Goal: Task Accomplishment & Management: Manage account settings

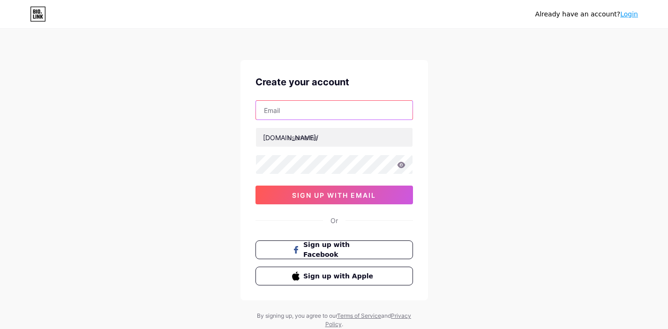
click at [330, 118] on input "text" at bounding box center [334, 110] width 157 height 19
click at [350, 118] on input "[DOMAIN_NAME][EMAIL_ADDRESS][DOMAIN_NAME]" at bounding box center [334, 110] width 157 height 19
type input "[DOMAIN_NAME][EMAIL_ADDRESS][DOMAIN_NAME]"
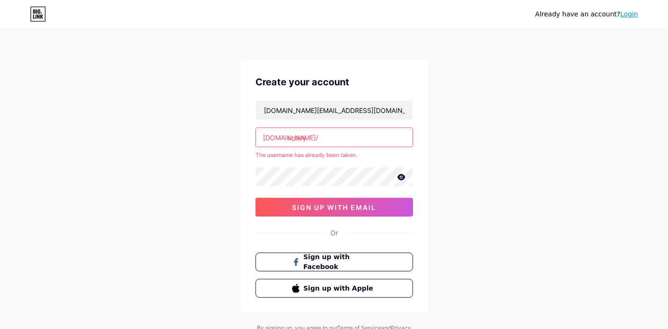
click at [399, 175] on icon at bounding box center [401, 177] width 8 height 6
click at [383, 141] on input "unocy" at bounding box center [334, 137] width 157 height 19
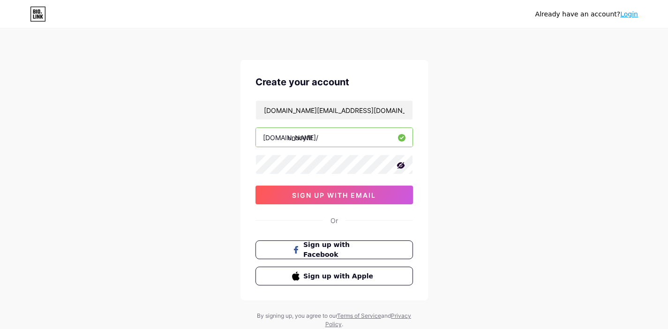
type input "unocyfit"
drag, startPoint x: 496, startPoint y: 197, endPoint x: 489, endPoint y: 196, distance: 6.7
click at [494, 197] on div "Already have an account? Login Create your account unocy.global@gmail.com bio.l…" at bounding box center [334, 179] width 668 height 359
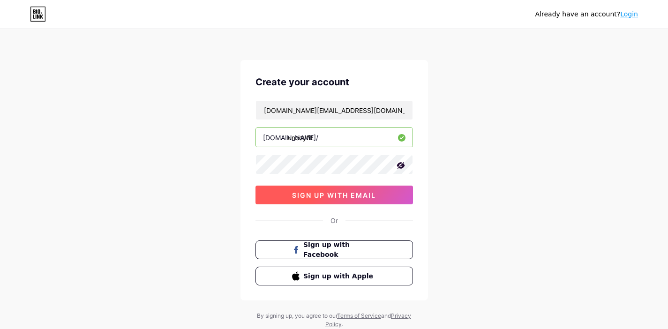
click at [370, 198] on span "sign up with email" at bounding box center [334, 195] width 84 height 8
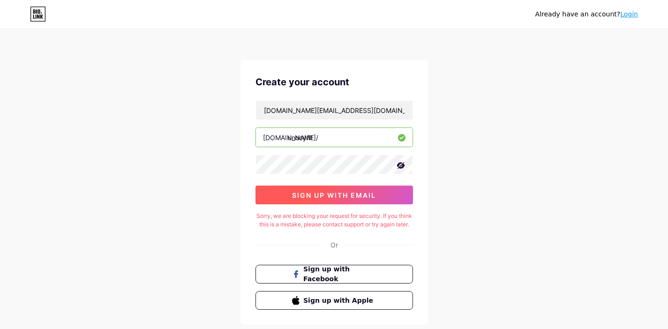
click at [371, 191] on span "sign up with email" at bounding box center [334, 195] width 84 height 8
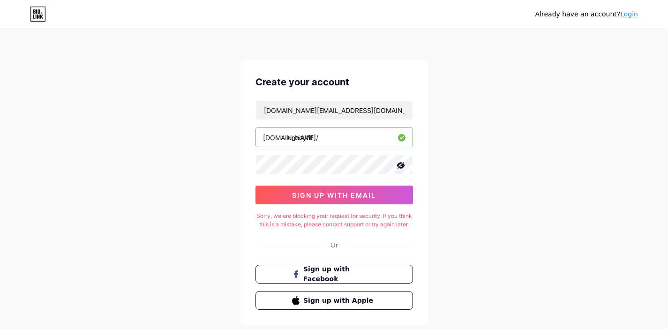
click at [400, 164] on icon at bounding box center [401, 165] width 8 height 7
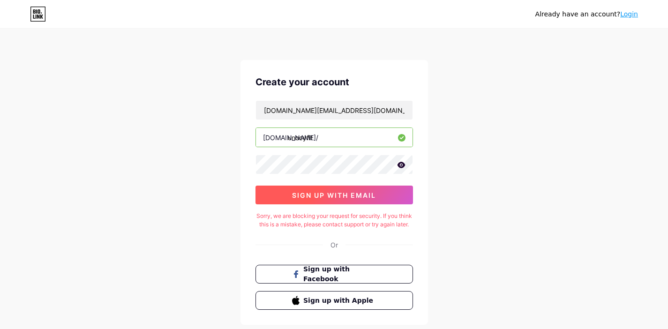
click at [378, 191] on button "sign up with email" at bounding box center [334, 195] width 158 height 19
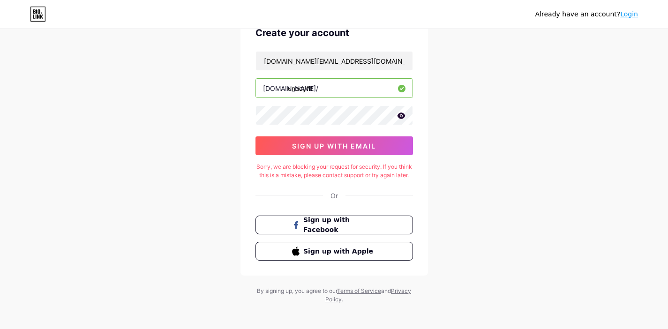
scroll to position [43, 0]
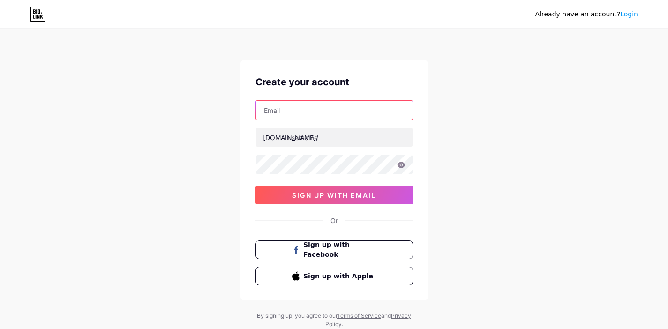
click at [316, 107] on input "text" at bounding box center [334, 110] width 157 height 19
type input "[DOMAIN_NAME][EMAIL_ADDRESS][DOMAIN_NAME]"
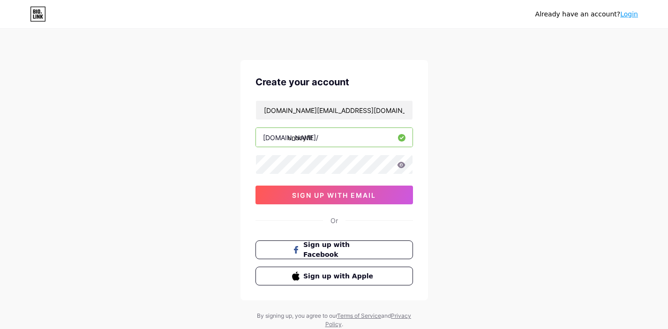
type input "unocyfit"
click at [400, 166] on icon at bounding box center [401, 165] width 8 height 7
click at [380, 205] on div "Create your account unocy.global@gmail.com bio.link/ unocyfit sign up with emai…" at bounding box center [334, 180] width 188 height 240
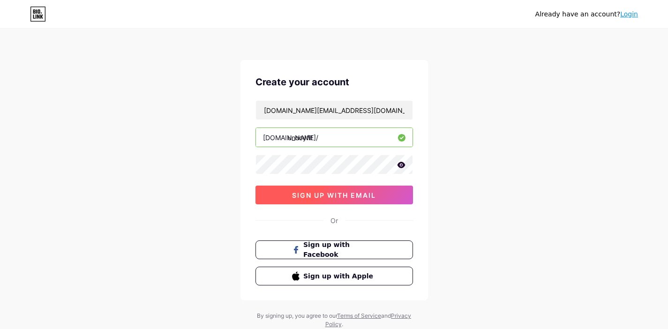
click at [380, 191] on button "sign up with email" at bounding box center [334, 195] width 158 height 19
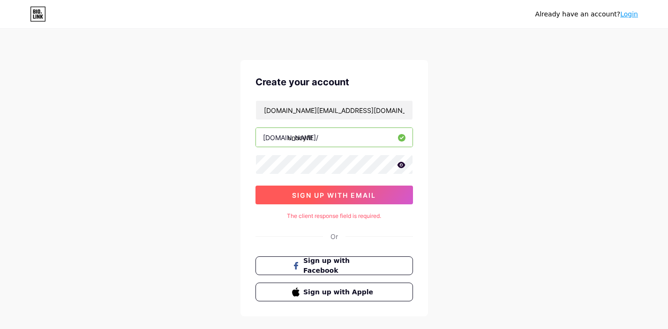
click at [355, 194] on span "sign up with email" at bounding box center [334, 195] width 84 height 8
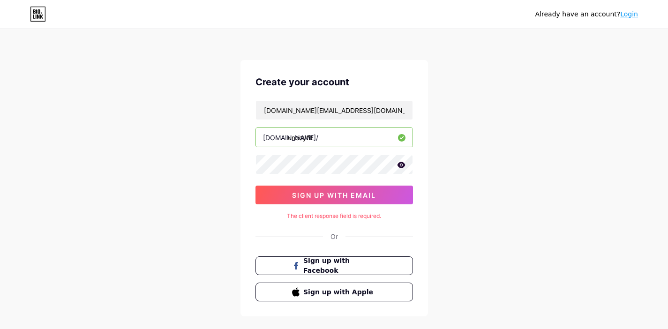
click at [28, 16] on div "Already have an account? Login" at bounding box center [334, 14] width 668 height 15
click at [37, 14] on icon at bounding box center [38, 14] width 16 height 15
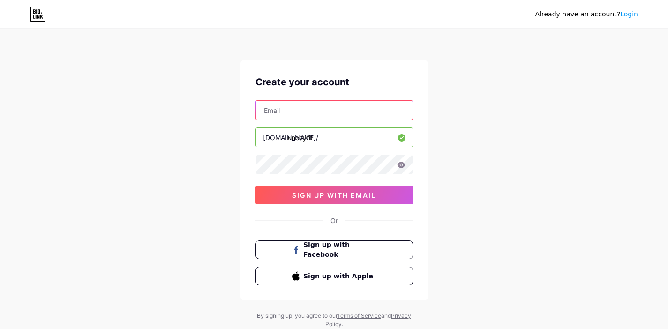
click at [313, 113] on input "text" at bounding box center [334, 110] width 157 height 19
type input "[DOMAIN_NAME][EMAIL_ADDRESS][DOMAIN_NAME]"
click at [402, 163] on icon at bounding box center [401, 165] width 8 height 6
click at [402, 163] on icon at bounding box center [400, 165] width 9 height 9
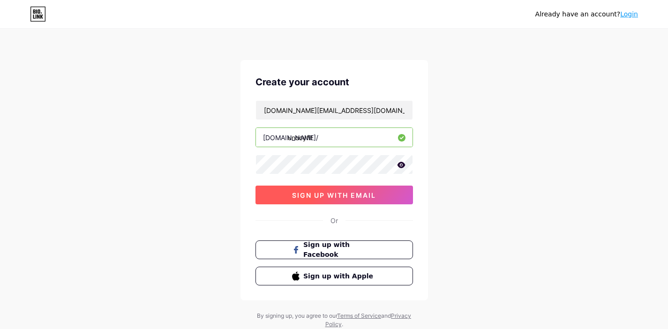
click at [390, 189] on button "sign up with email" at bounding box center [334, 195] width 158 height 19
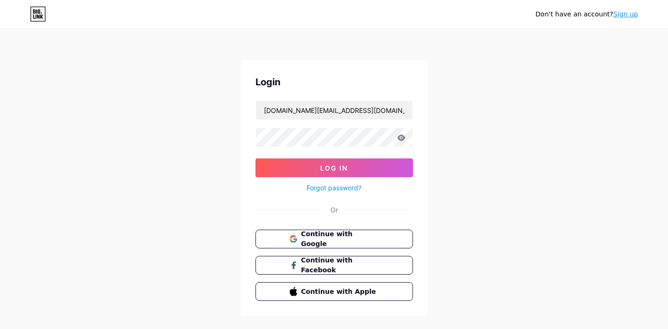
type input "[DOMAIN_NAME][EMAIL_ADDRESS][DOMAIN_NAME]"
click at [255, 158] on button "Log In" at bounding box center [334, 167] width 158 height 19
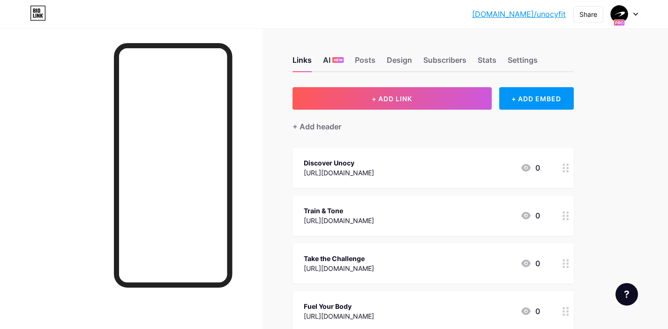
click at [333, 63] on div "AI NEW" at bounding box center [333, 62] width 21 height 17
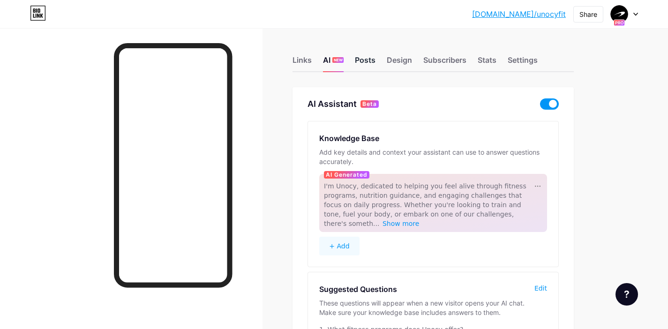
click at [360, 63] on div "Posts" at bounding box center [365, 62] width 21 height 17
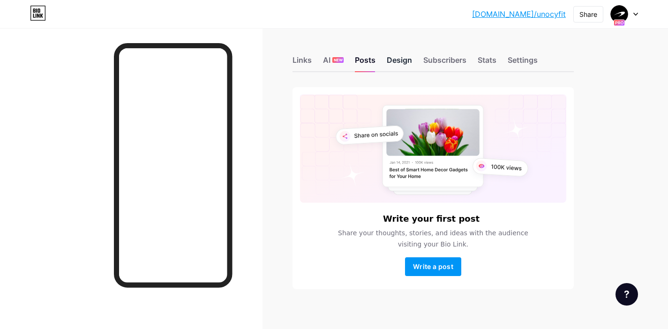
click at [399, 66] on div "Design" at bounding box center [399, 62] width 25 height 17
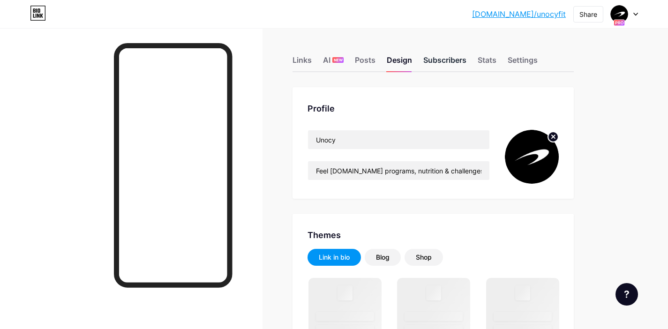
click at [425, 62] on div "Subscribers" at bounding box center [444, 62] width 43 height 17
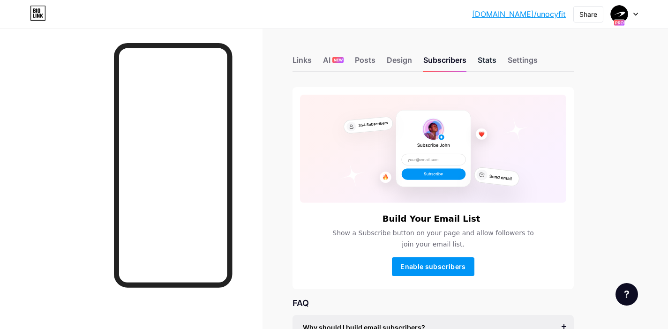
click at [486, 60] on div "Stats" at bounding box center [487, 62] width 19 height 17
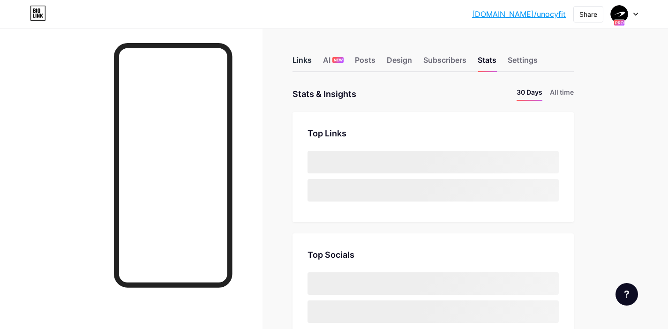
scroll to position [329, 668]
click at [301, 57] on div "Links" at bounding box center [302, 62] width 19 height 17
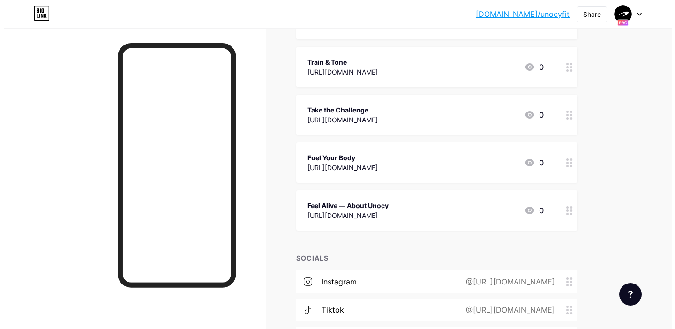
scroll to position [215, 0]
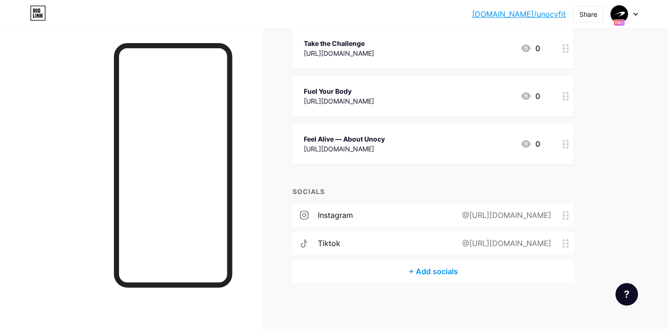
click at [439, 260] on div "+ Add socials" at bounding box center [433, 271] width 281 height 23
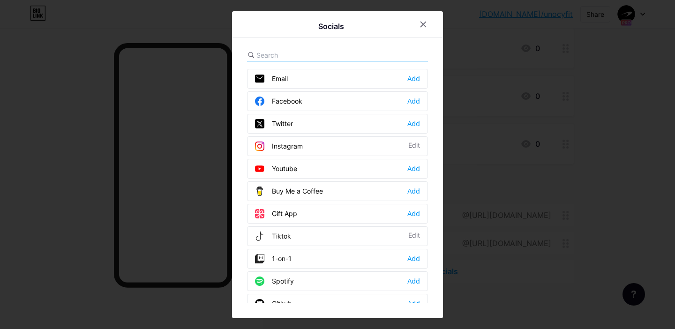
click at [314, 99] on div "Facebook Add" at bounding box center [337, 101] width 181 height 20
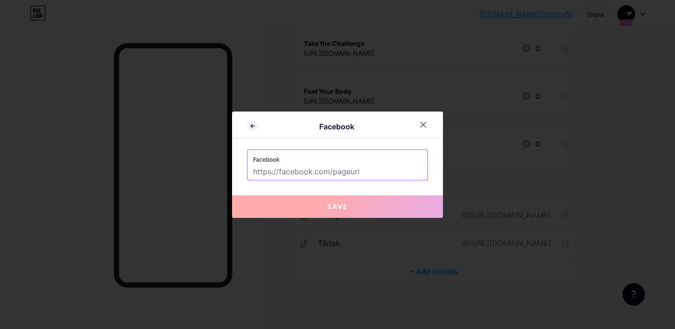
click at [354, 170] on input "text" at bounding box center [337, 172] width 169 height 16
click at [353, 170] on input "text" at bounding box center [337, 172] width 169 height 16
paste input "[URL][DOMAIN_NAME]"
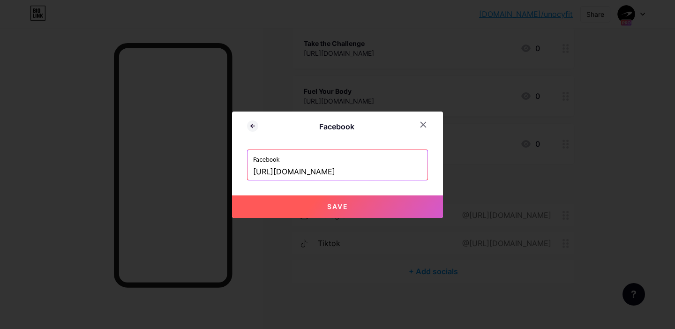
type input "[URL][DOMAIN_NAME]"
click at [367, 208] on button "Save" at bounding box center [337, 206] width 211 height 23
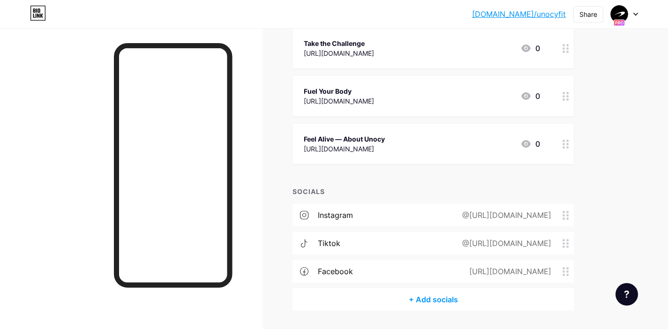
click at [433, 307] on div "+ Add socials" at bounding box center [433, 299] width 281 height 23
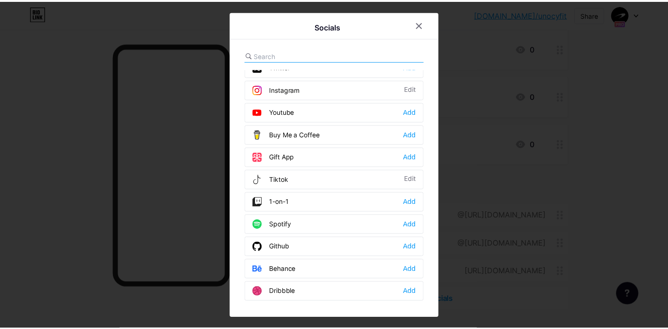
scroll to position [0, 0]
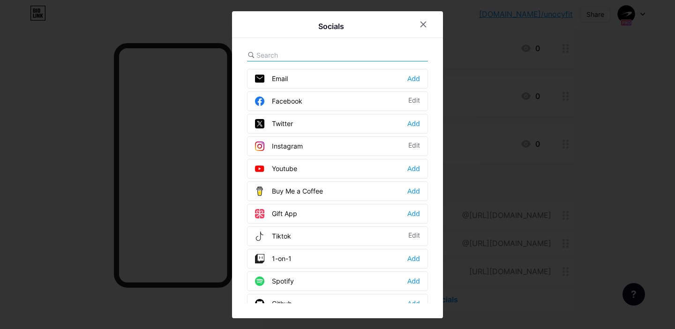
click at [321, 56] on input "text" at bounding box center [308, 55] width 104 height 10
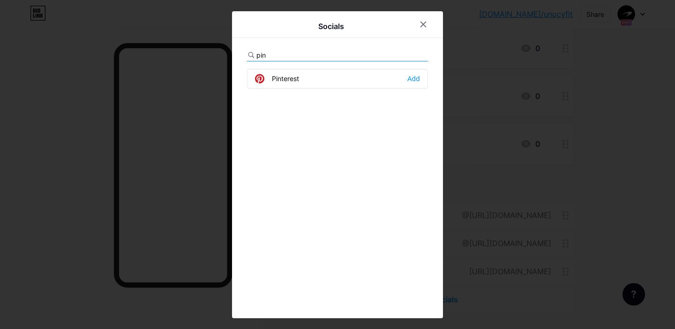
type input "pin"
click at [346, 78] on div "Pinterest Add" at bounding box center [337, 79] width 181 height 20
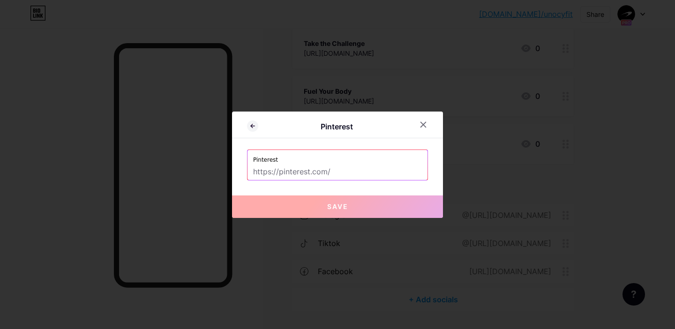
click at [353, 170] on input "text" at bounding box center [337, 172] width 169 height 16
paste input "[URL][DOMAIN_NAME]"
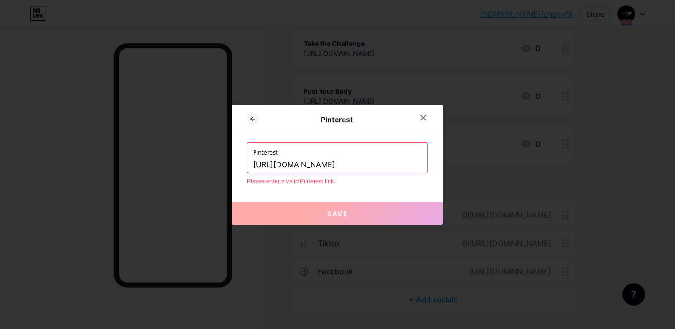
click at [355, 207] on button "Save" at bounding box center [337, 214] width 211 height 23
click at [383, 163] on input "[URL][DOMAIN_NAME]" at bounding box center [337, 165] width 169 height 16
click at [283, 164] on input "[URL][DOMAIN_NAME]" at bounding box center [337, 165] width 169 height 16
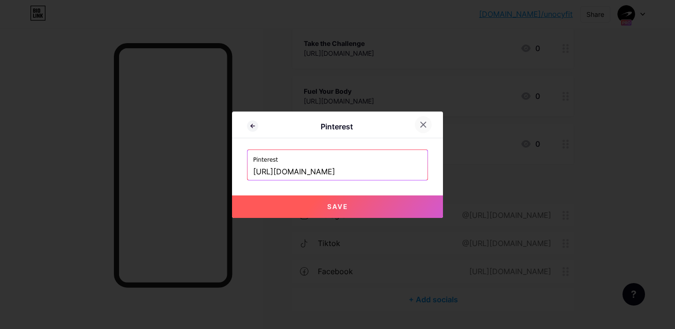
type input "[URL][DOMAIN_NAME]"
click at [344, 203] on span "Save" at bounding box center [337, 207] width 21 height 8
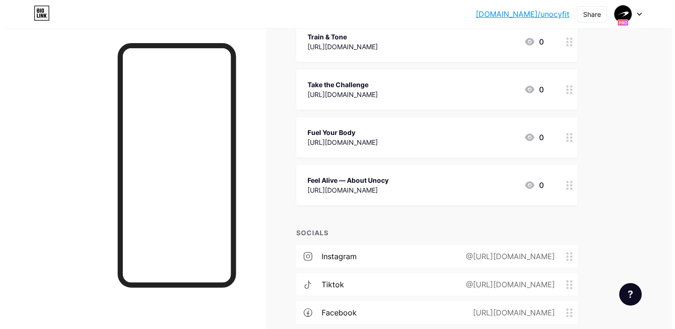
scroll to position [155, 0]
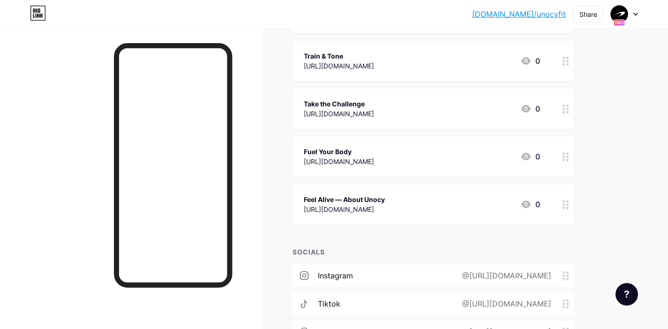
click at [454, 65] on div "Train & Tone [URL][DOMAIN_NAME] 0" at bounding box center [422, 61] width 236 height 22
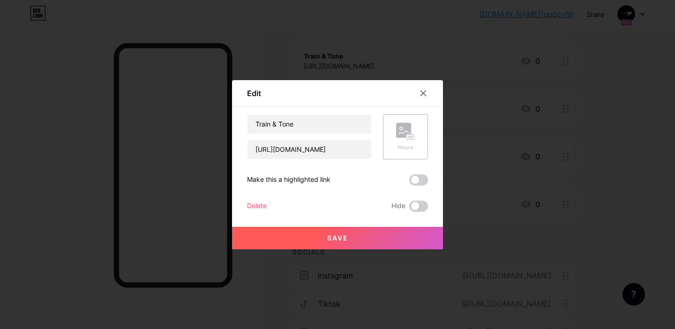
click at [407, 139] on rect at bounding box center [411, 137] width 8 height 5
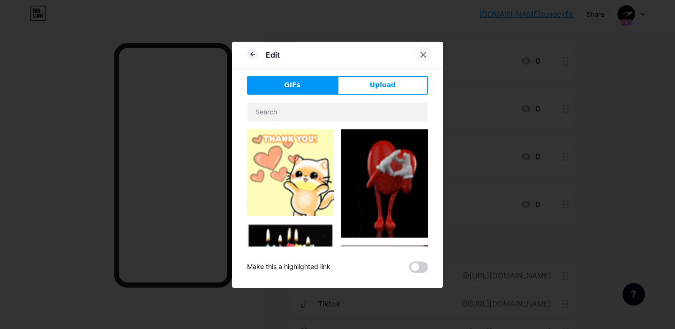
click at [420, 63] on div "Edit" at bounding box center [337, 57] width 211 height 22
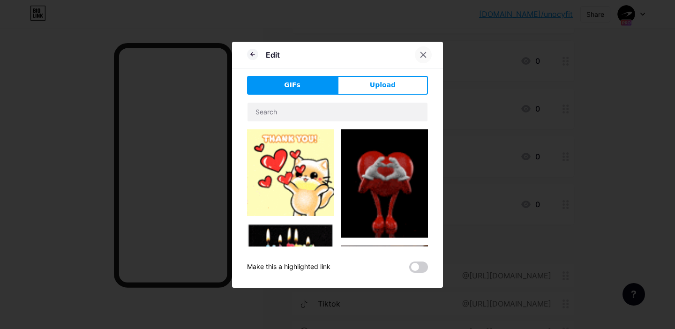
click at [421, 54] on icon at bounding box center [424, 55] width 8 height 8
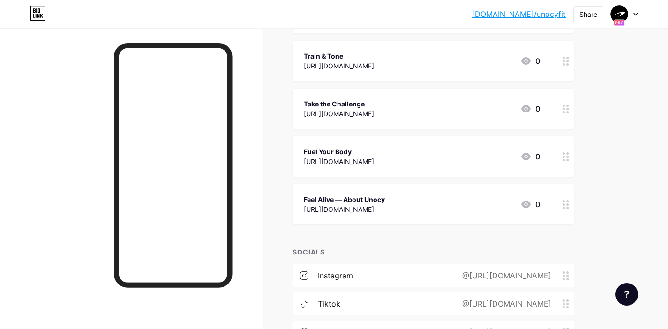
click at [374, 55] on div "Train & Tone" at bounding box center [339, 56] width 70 height 10
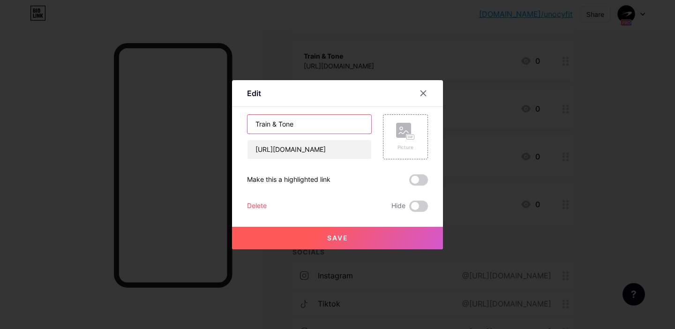
click at [328, 121] on input "Train & Tone" at bounding box center [310, 124] width 124 height 19
click at [322, 126] on input "Train & Tone" at bounding box center [310, 124] width 124 height 19
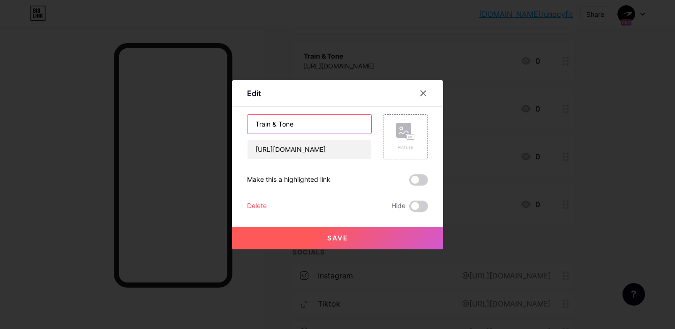
click at [322, 126] on input "Train & Tone" at bounding box center [310, 124] width 124 height 19
paste input "Define Your Abs, Strengthen Your Cor"
type input "Define Your Abs, Strengthen Your Core"
click at [355, 104] on div "Edit" at bounding box center [337, 96] width 211 height 22
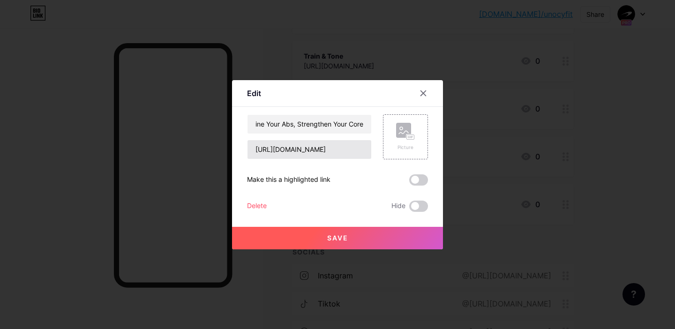
scroll to position [0, 0]
click at [338, 245] on button "Save" at bounding box center [337, 238] width 211 height 23
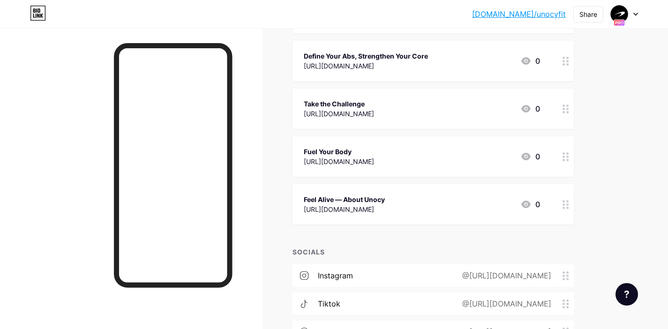
click at [407, 68] on div "[URL][DOMAIN_NAME]" at bounding box center [366, 66] width 124 height 10
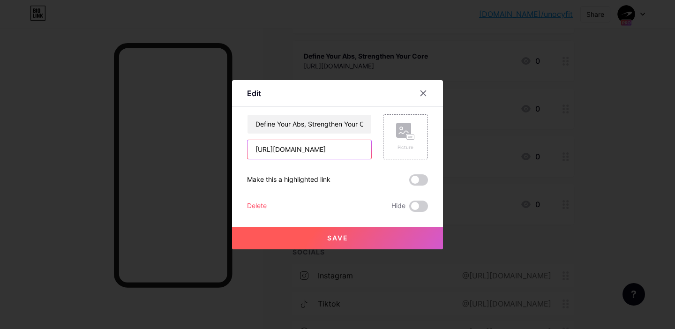
click at [319, 149] on input "[URL][DOMAIN_NAME]" at bounding box center [310, 149] width 124 height 19
paste input "products/axis-15-minutes-to-visible-abs"
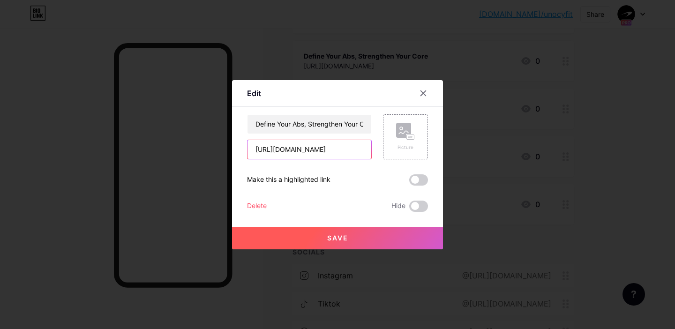
type input "[URL][DOMAIN_NAME]"
click at [337, 241] on span "Save" at bounding box center [337, 238] width 21 height 8
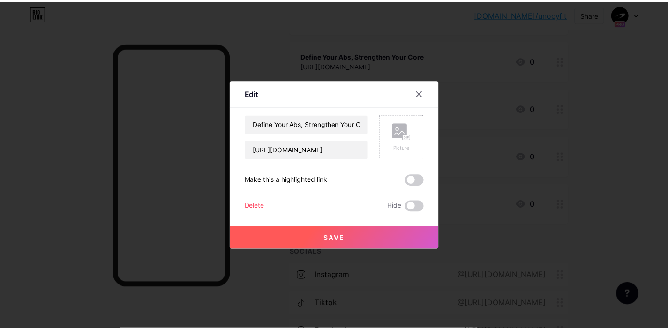
scroll to position [0, 0]
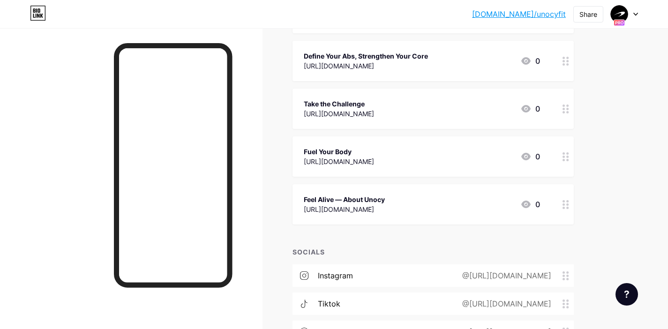
click at [402, 74] on div "Define Your Abs, Strengthen Your Core [URL][DOMAIN_NAME] 0" at bounding box center [433, 61] width 281 height 40
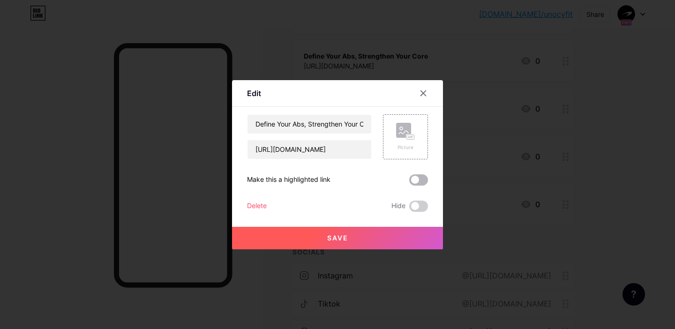
click at [415, 175] on span at bounding box center [418, 179] width 19 height 11
click at [409, 182] on input "checkbox" at bounding box center [409, 182] width 0 height 0
click at [398, 231] on button "Save" at bounding box center [337, 238] width 211 height 23
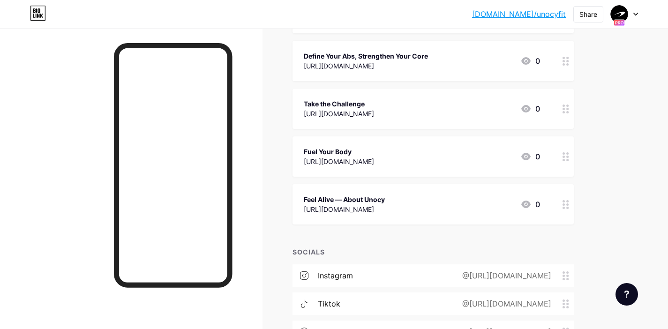
click at [374, 113] on div "[URL][DOMAIN_NAME]" at bounding box center [339, 114] width 70 height 10
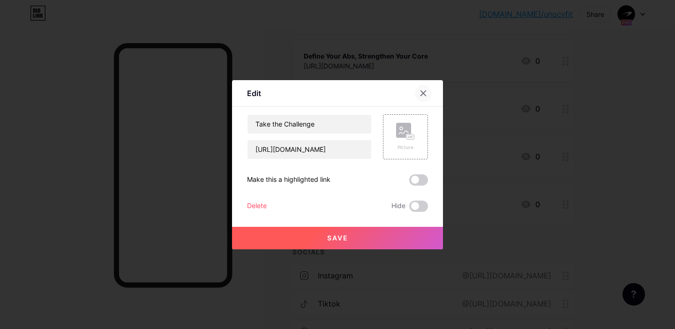
click at [421, 87] on div at bounding box center [423, 93] width 17 height 17
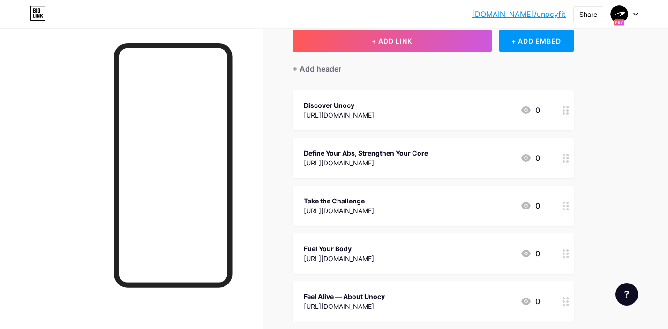
scroll to position [57, 0]
click at [392, 120] on div "Discover Unocy [URL][DOMAIN_NAME] 0" at bounding box center [422, 111] width 236 height 22
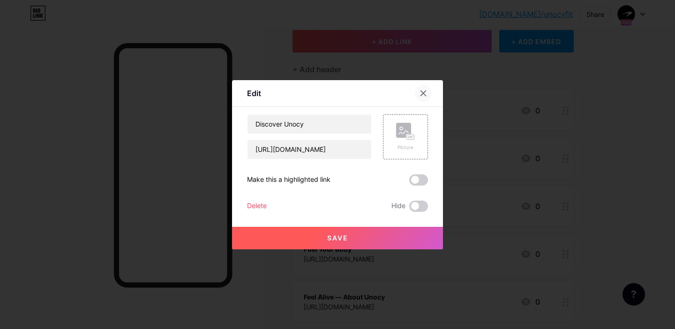
click at [422, 94] on icon at bounding box center [424, 94] width 8 height 8
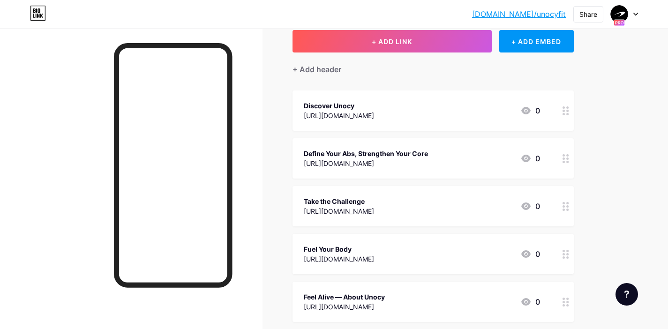
click at [401, 152] on div "Define Your Abs, Strengthen Your Core" at bounding box center [366, 154] width 124 height 10
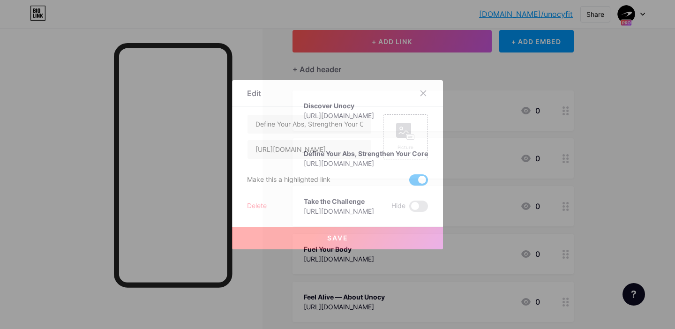
click at [417, 180] on span at bounding box center [418, 179] width 19 height 11
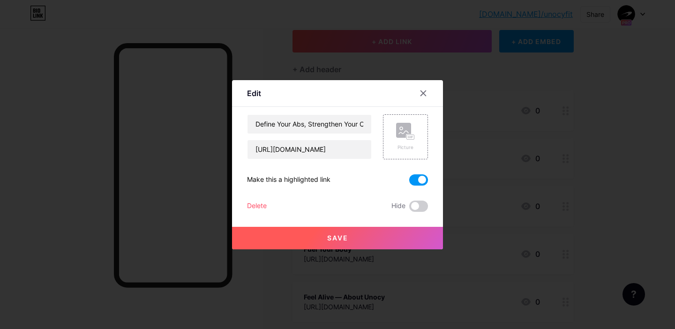
click at [409, 182] on input "checkbox" at bounding box center [409, 182] width 0 height 0
click at [390, 227] on button "Save" at bounding box center [337, 238] width 211 height 23
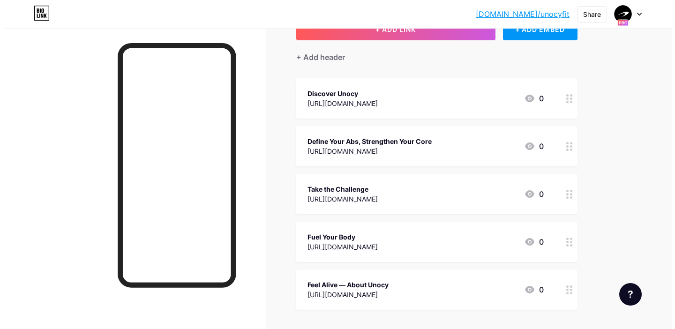
scroll to position [69, 0]
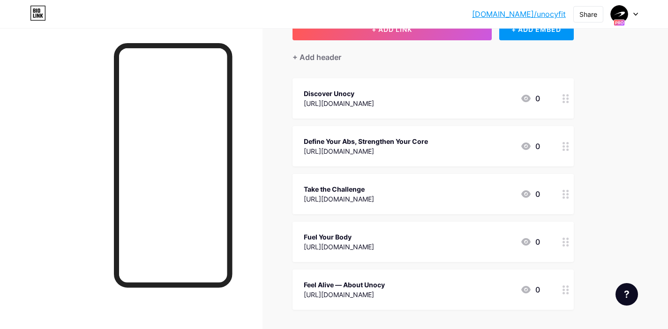
click at [374, 188] on div "Take the Challenge" at bounding box center [339, 189] width 70 height 10
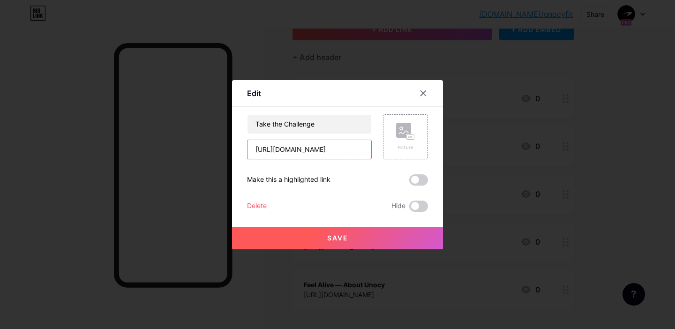
click at [334, 150] on input "[URL][DOMAIN_NAME]" at bounding box center [310, 149] width 124 height 19
paste input "products/athena-sculpt-your-feminine-shape?variant=53580231278924"
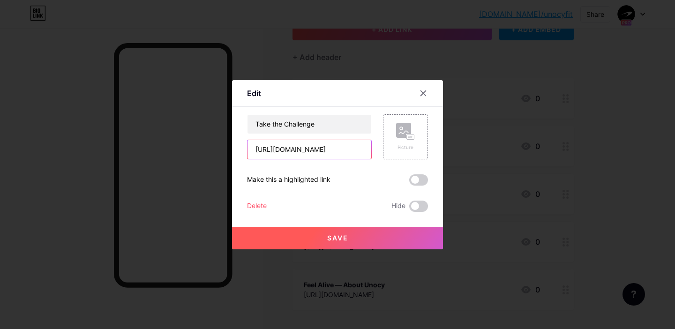
type input "[URL][DOMAIN_NAME]"
click at [352, 166] on div "Take the Challenge [URL][DOMAIN_NAME] Picture Make this a highlighted link Dele…" at bounding box center [337, 163] width 181 height 98
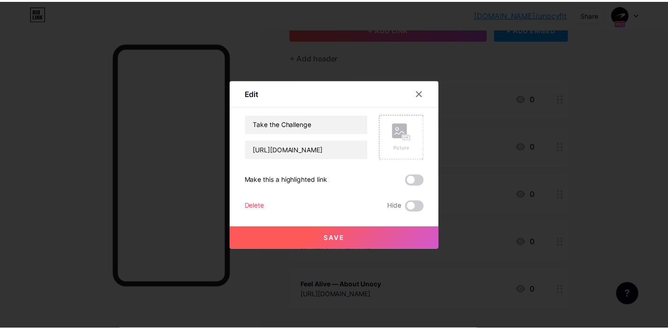
scroll to position [0, 0]
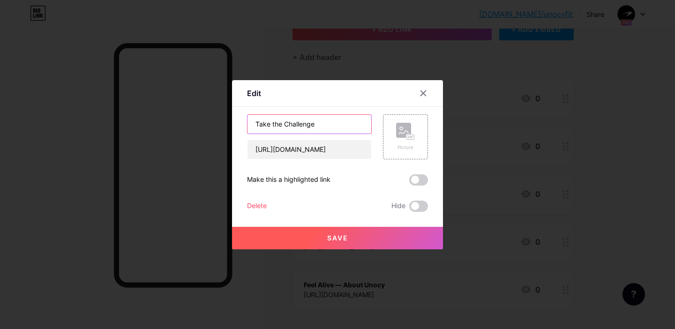
click at [328, 119] on input "Take the Challenge" at bounding box center [310, 124] width 124 height 19
paste input "Sculpt Your Feminine Silhouett"
type input "Sculpt Your Feminine Silhouette"
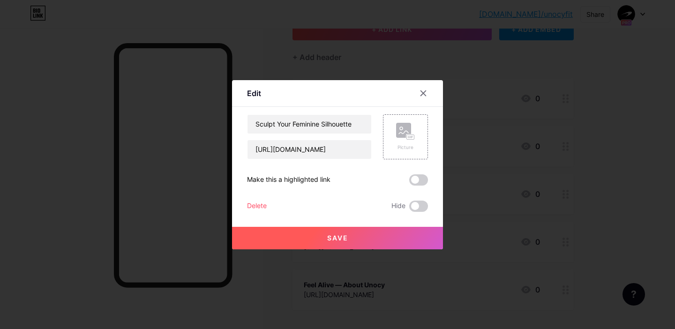
click at [333, 242] on button "Save" at bounding box center [337, 238] width 211 height 23
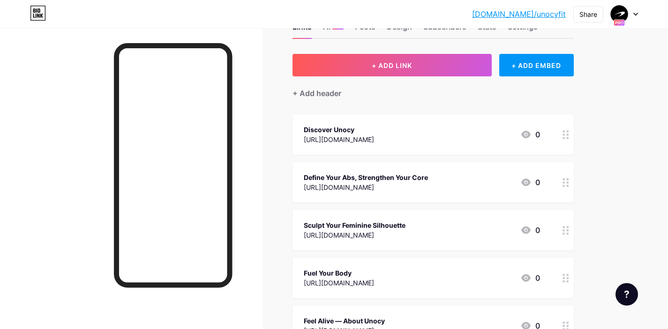
scroll to position [25, 0]
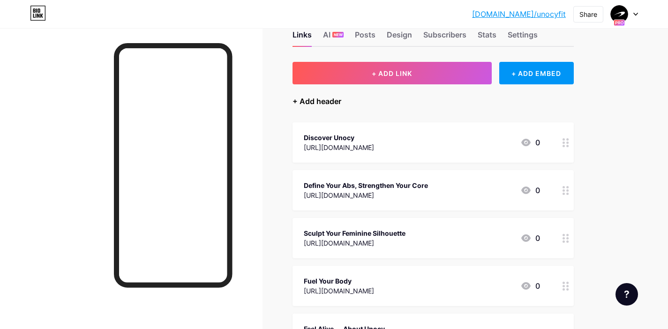
click at [325, 104] on div "+ Add header" at bounding box center [317, 101] width 49 height 11
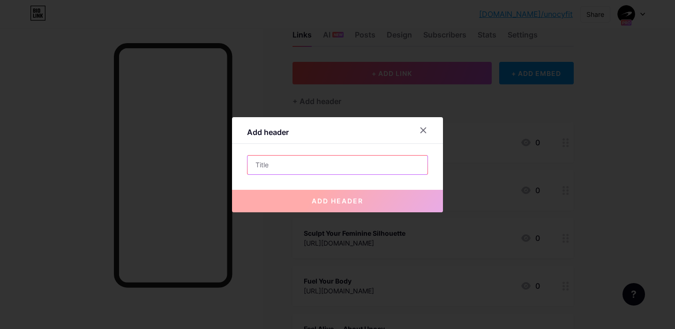
click at [336, 160] on input "text" at bounding box center [338, 165] width 180 height 19
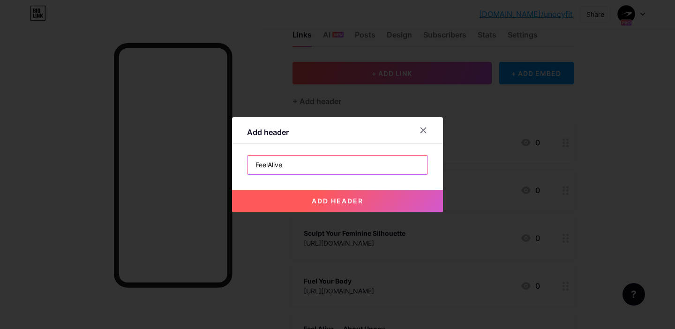
type input "FeelAlive"
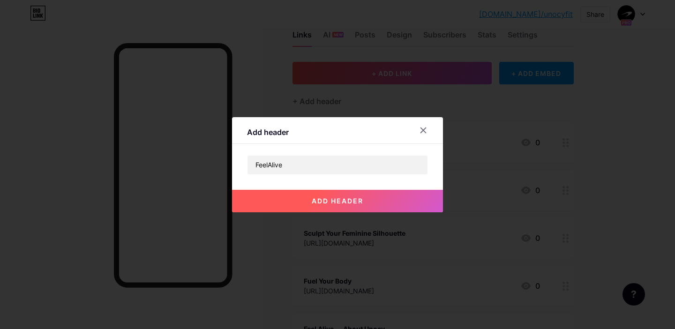
click at [352, 200] on span "add header" at bounding box center [338, 201] width 52 height 8
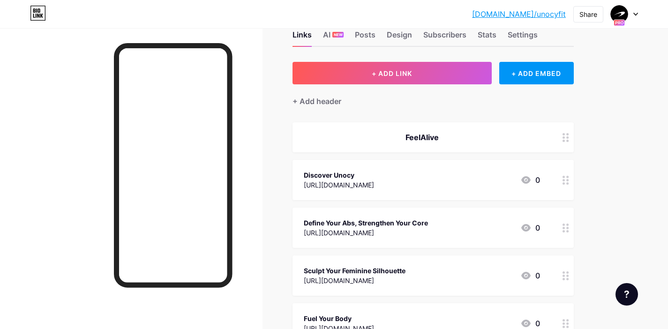
click at [443, 139] on div "FeelAlive" at bounding box center [422, 137] width 236 height 11
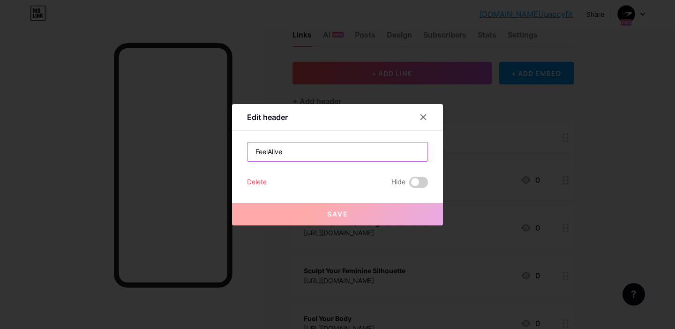
click at [368, 149] on input "FeelAlive" at bounding box center [338, 152] width 180 height 19
click at [367, 151] on input "FeelAlive" at bounding box center [338, 152] width 180 height 19
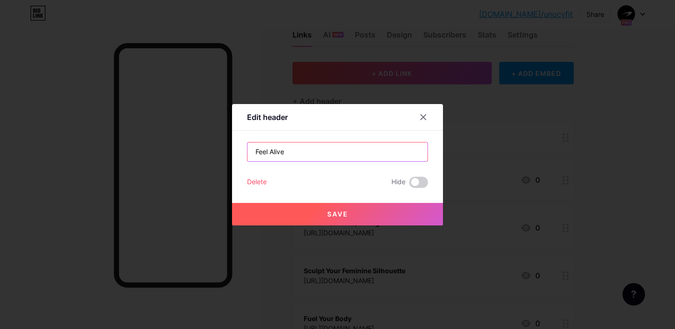
type input "Feel Alive"
click at [352, 206] on button "Save" at bounding box center [337, 214] width 211 height 23
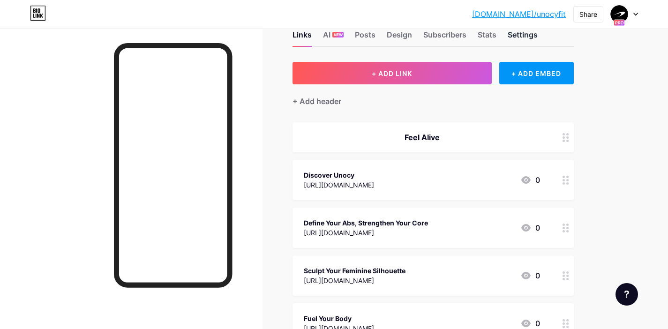
click at [538, 36] on div "Settings" at bounding box center [523, 37] width 30 height 17
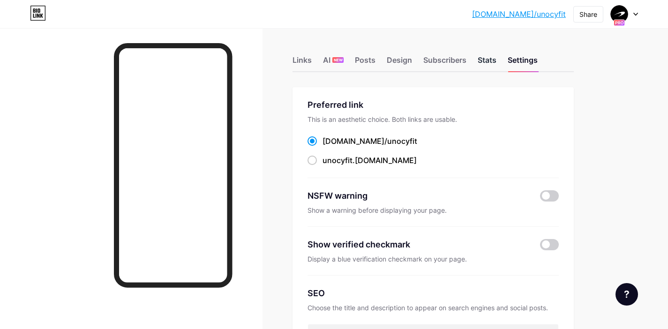
click at [486, 66] on div "Stats" at bounding box center [487, 62] width 19 height 17
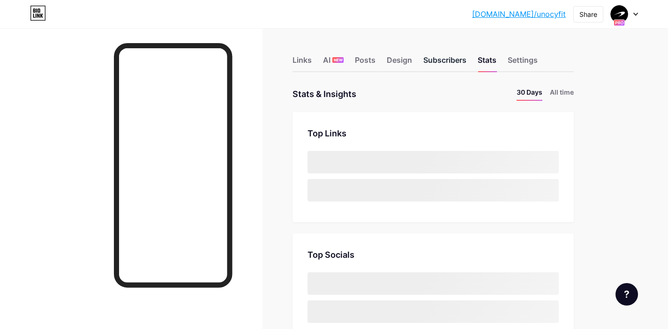
drag, startPoint x: 445, startPoint y: 64, endPoint x: 416, endPoint y: 63, distance: 29.1
click at [444, 64] on div "Subscribers" at bounding box center [444, 62] width 43 height 17
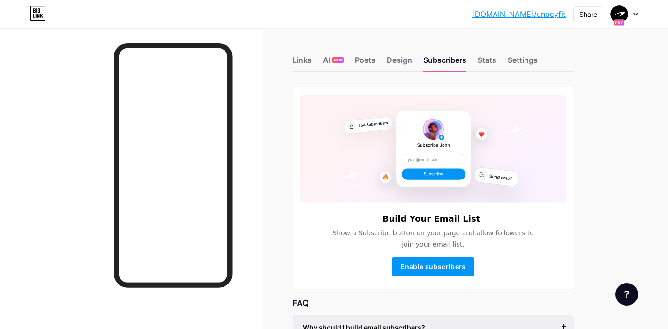
click at [383, 61] on div "Links AI NEW Posts Design Subscribers Stats Settings" at bounding box center [433, 55] width 281 height 33
click at [384, 61] on div "Links AI NEW Posts Design Subscribers Stats Settings" at bounding box center [433, 55] width 281 height 33
drag, startPoint x: 403, startPoint y: 61, endPoint x: 373, endPoint y: 63, distance: 30.5
click at [402, 62] on div "Design" at bounding box center [399, 62] width 25 height 17
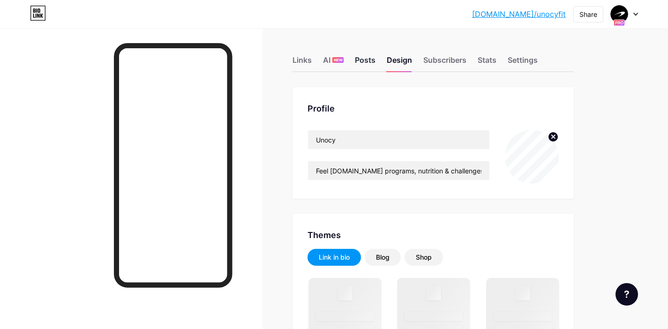
click at [372, 63] on div "Posts" at bounding box center [365, 62] width 21 height 17
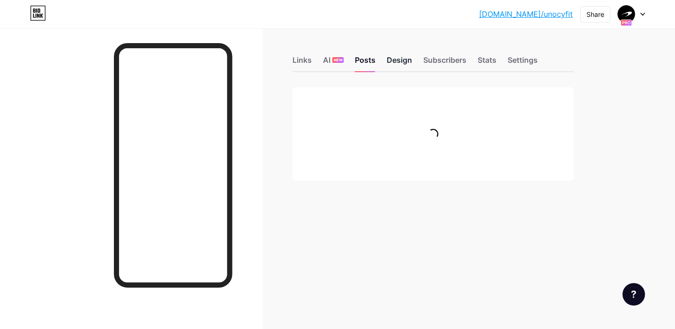
click at [395, 60] on div "Design" at bounding box center [399, 62] width 25 height 17
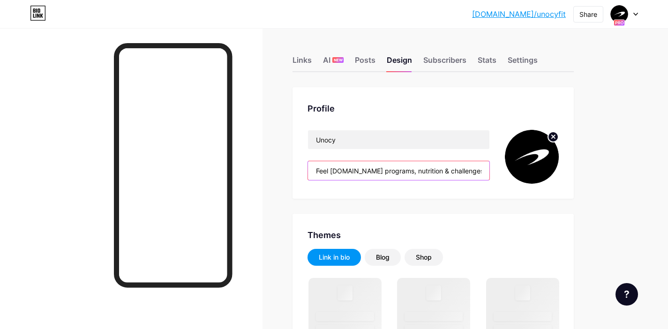
drag, startPoint x: 348, startPoint y: 171, endPoint x: 283, endPoint y: 174, distance: 64.8
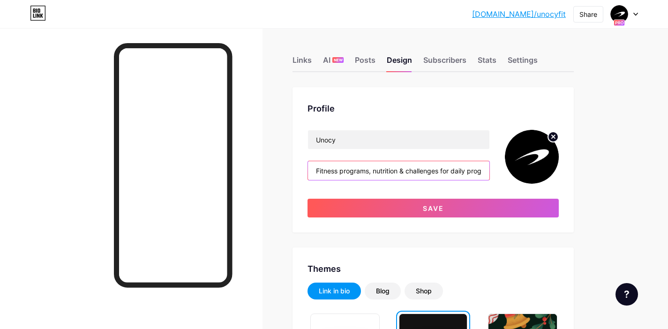
type input "Fitness programs, nutrition & challenges for daily progress."
click at [376, 195] on div "Unocy Fitness programs, nutrition & challenges for daily progress. Save" at bounding box center [433, 174] width 251 height 88
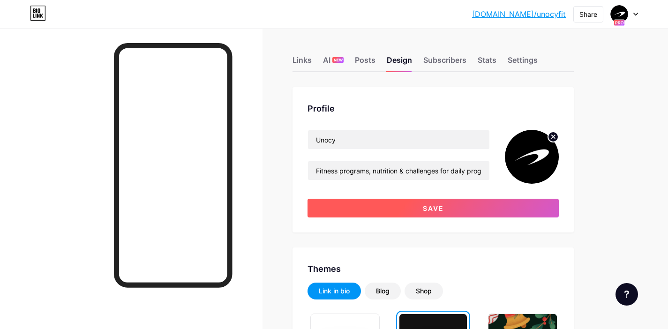
click at [373, 206] on button "Save" at bounding box center [433, 208] width 251 height 19
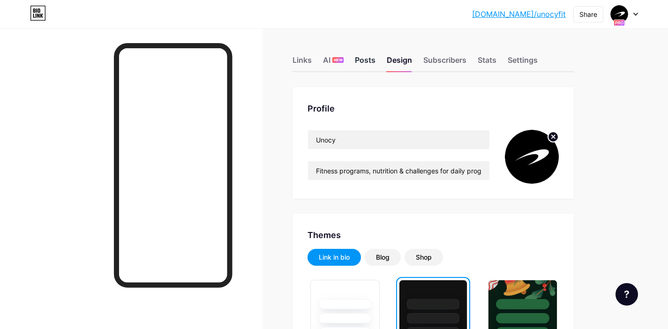
click at [372, 67] on div "Posts" at bounding box center [365, 62] width 21 height 17
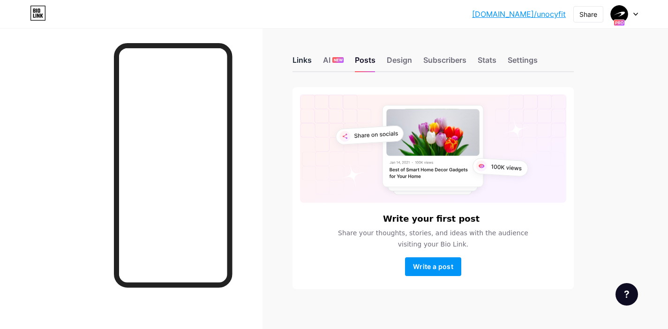
click at [306, 61] on div "Links" at bounding box center [302, 62] width 19 height 17
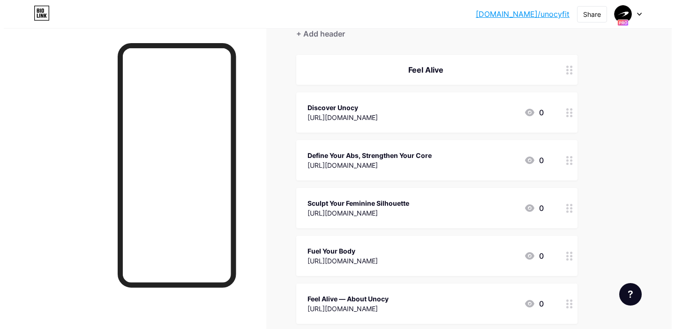
scroll to position [10, 0]
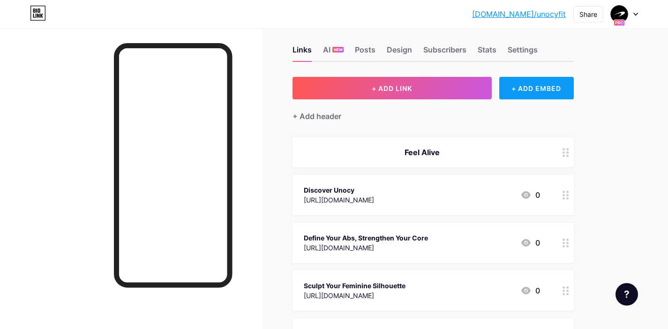
click at [539, 91] on div "+ ADD EMBED" at bounding box center [536, 88] width 75 height 23
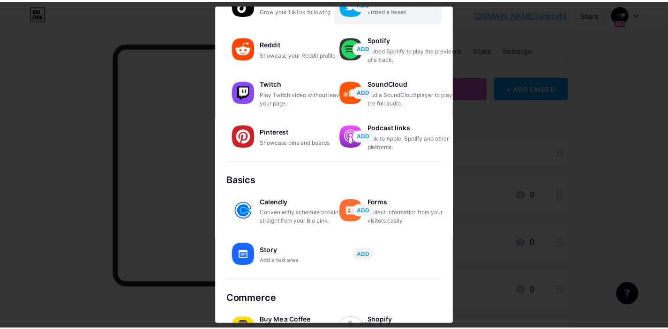
scroll to position [106, 0]
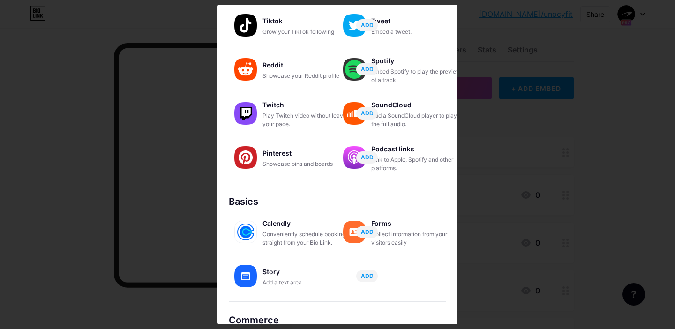
click at [514, 30] on div at bounding box center [337, 164] width 675 height 329
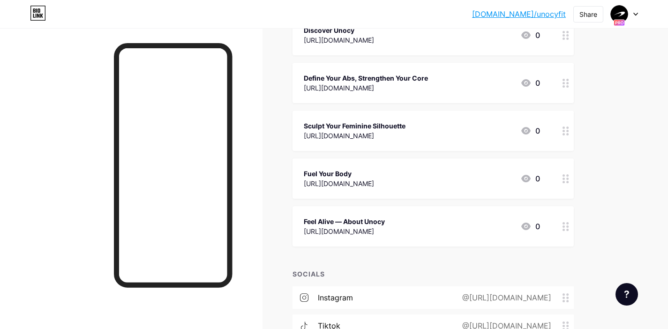
scroll to position [170, 0]
click at [460, 173] on div "Fuel Your Body [URL][DOMAIN_NAME] 0" at bounding box center [422, 179] width 236 height 22
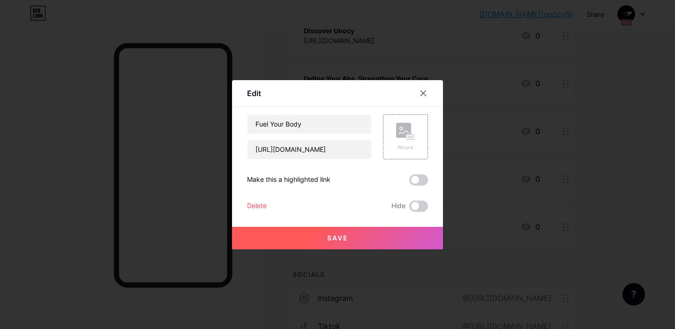
click at [263, 206] on div "Delete" at bounding box center [257, 206] width 20 height 11
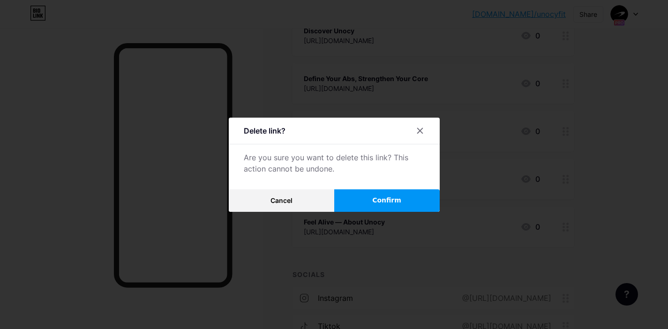
click at [360, 199] on button "Confirm" at bounding box center [386, 200] width 105 height 23
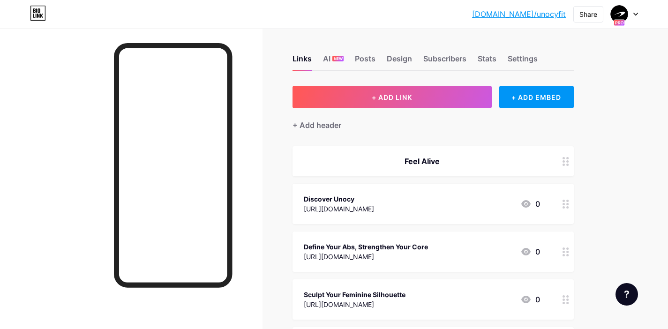
scroll to position [2, 0]
click at [501, 127] on div "+ Add header" at bounding box center [433, 119] width 281 height 23
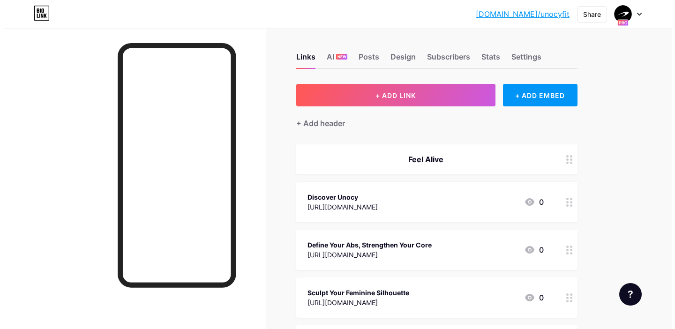
scroll to position [4, 0]
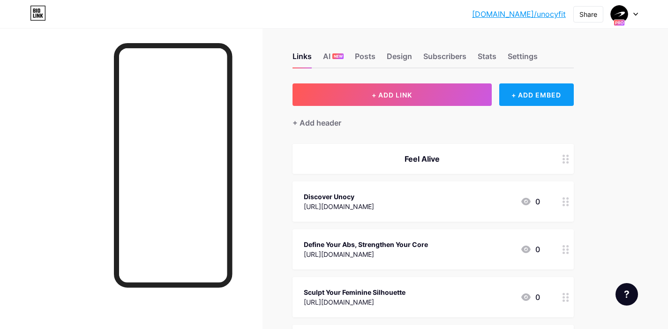
click at [533, 94] on div "+ ADD EMBED" at bounding box center [536, 94] width 75 height 23
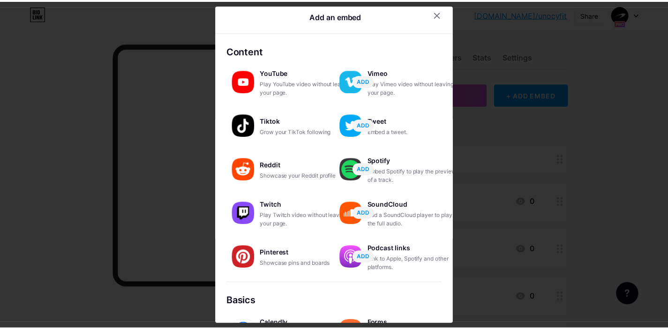
scroll to position [0, 0]
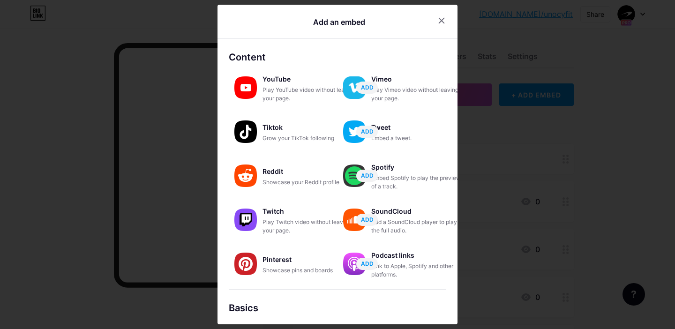
click at [348, 27] on div "Add an embed" at bounding box center [339, 21] width 52 height 11
click at [433, 18] on div at bounding box center [441, 20] width 17 height 17
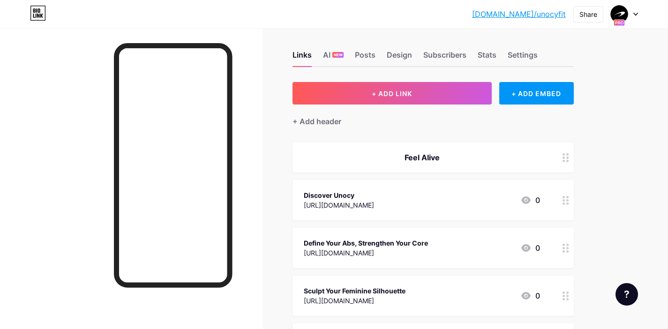
scroll to position [6, 0]
click at [262, 178] on div at bounding box center [131, 192] width 263 height 329
click at [313, 113] on div "+ Add header" at bounding box center [433, 115] width 281 height 23
click at [311, 122] on div "+ Add header" at bounding box center [317, 120] width 49 height 11
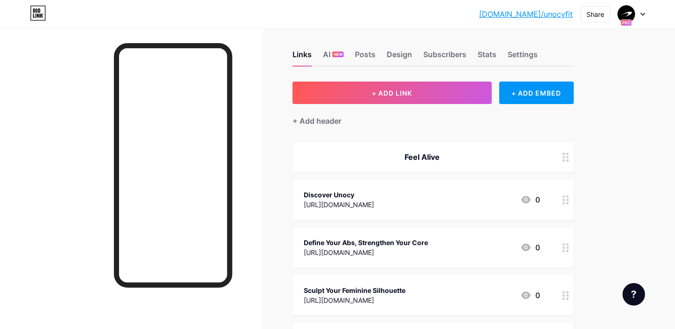
click at [422, 126] on div at bounding box center [423, 130] width 17 height 17
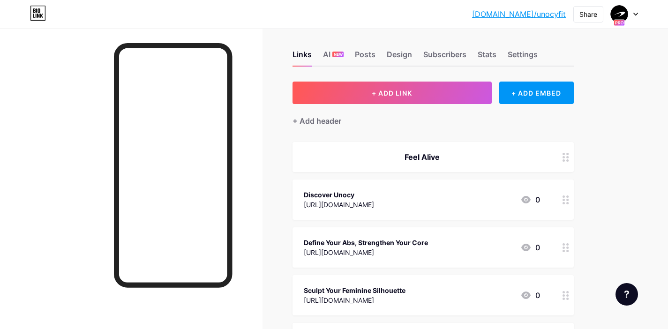
click at [516, 159] on div "Feel Alive" at bounding box center [422, 156] width 236 height 11
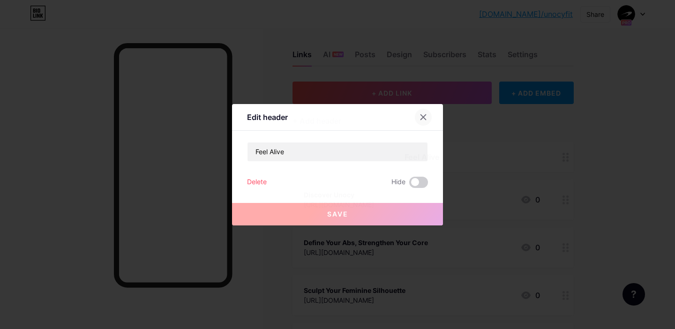
click at [430, 116] on div at bounding box center [423, 117] width 17 height 17
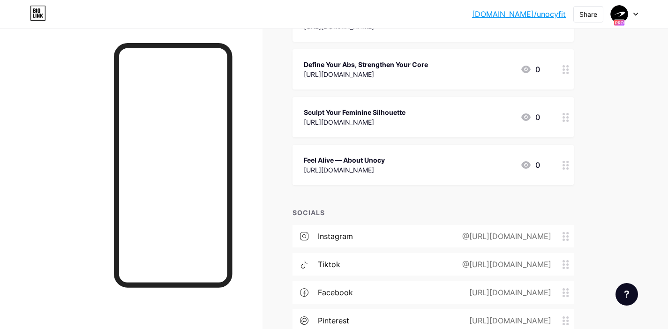
click at [471, 192] on div "+ ADD LINK + ADD EMBED + Add header Feel Alive Discover Unocy [URL][DOMAIN_NAME…" at bounding box center [433, 131] width 281 height 457
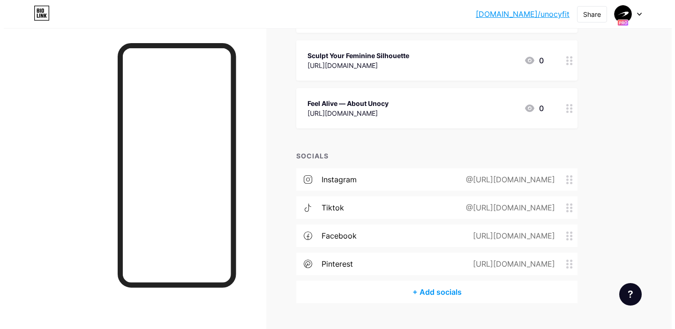
scroll to position [261, 0]
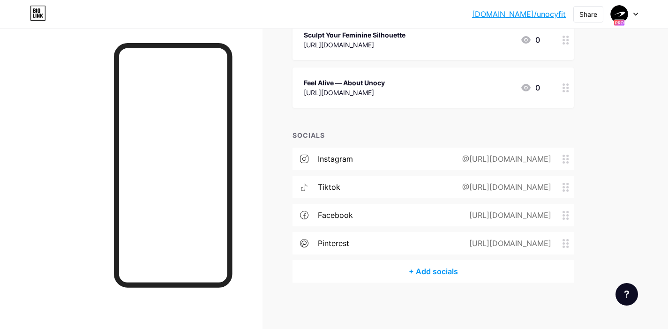
click at [433, 270] on div "+ Add socials" at bounding box center [433, 271] width 281 height 23
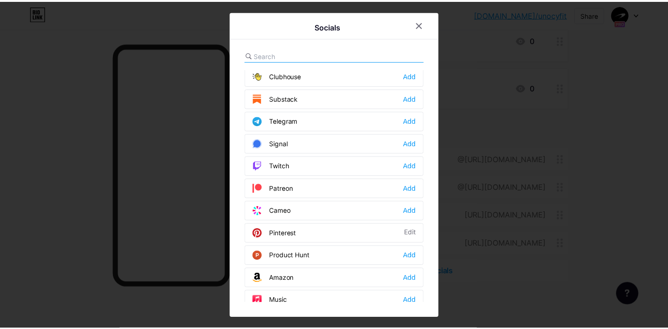
scroll to position [846, 0]
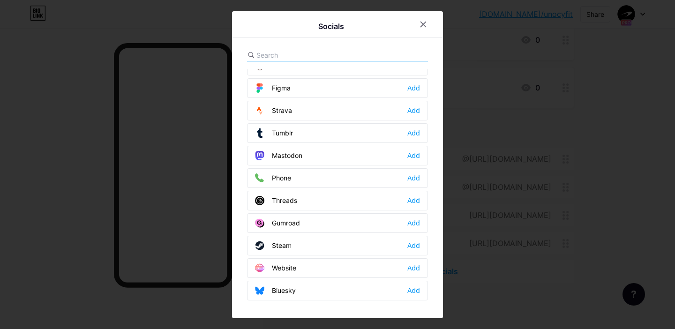
drag, startPoint x: 426, startPoint y: 22, endPoint x: 429, endPoint y: 46, distance: 24.1
click at [425, 22] on icon at bounding box center [423, 24] width 5 height 5
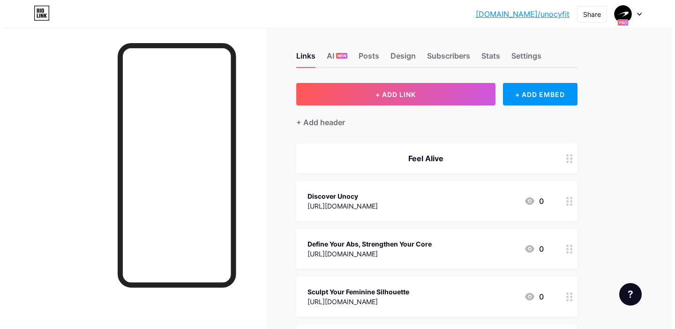
scroll to position [12, 0]
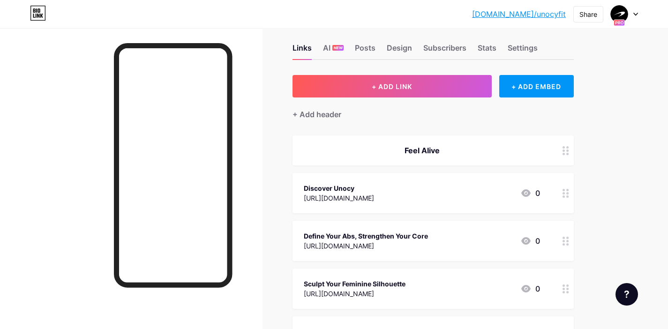
click at [502, 111] on div "+ Add header" at bounding box center [433, 109] width 281 height 23
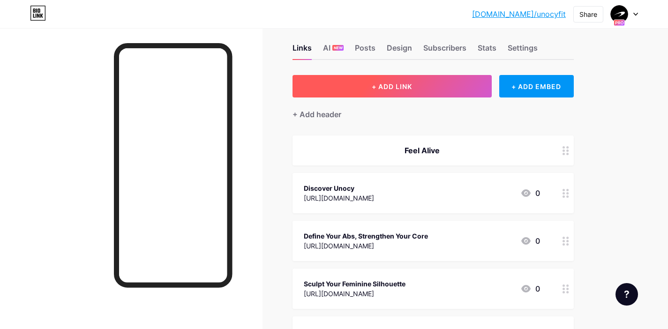
click at [458, 82] on button "+ ADD LINK" at bounding box center [392, 86] width 199 height 23
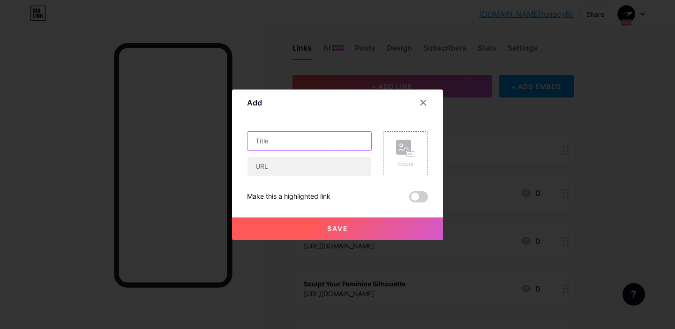
click at [342, 142] on input "text" at bounding box center [310, 141] width 124 height 19
paste input "Transform [DATE]"
type input "Transform [DATE]"
click at [330, 161] on input "text" at bounding box center [310, 166] width 124 height 19
click at [337, 174] on input "text" at bounding box center [310, 166] width 124 height 19
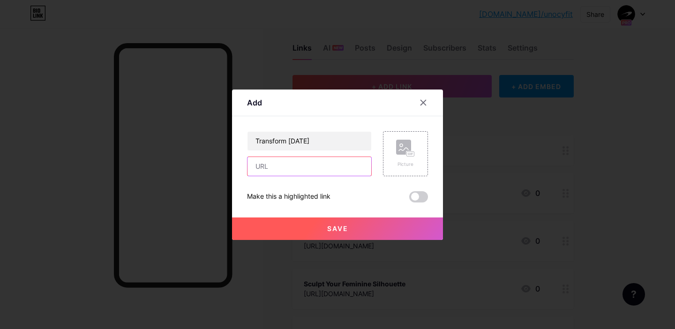
paste input "[URL][DOMAIN_NAME]"
type input "[URL][DOMAIN_NAME]"
click at [350, 224] on button "Save" at bounding box center [337, 229] width 211 height 23
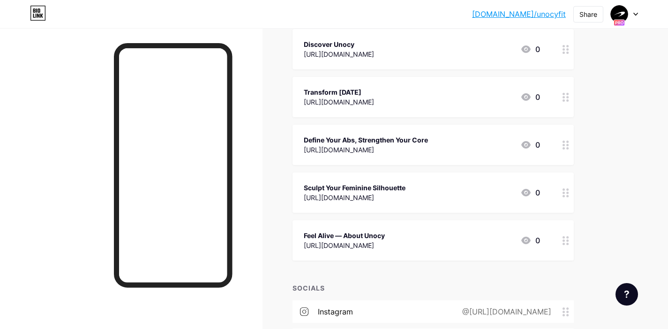
scroll to position [156, 0]
click at [263, 135] on div "Links AI NEW Posts Design Subscribers Stats Settings + ADD LINK + ADD EMBED + A…" at bounding box center [306, 177] width 613 height 610
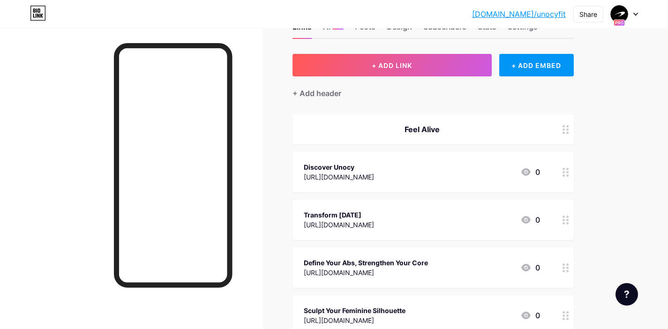
scroll to position [0, 0]
